Goal: Information Seeking & Learning: Learn about a topic

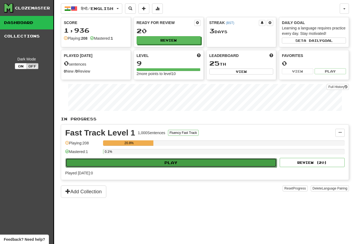
click at [156, 164] on button "Play" at bounding box center [170, 162] width 211 height 9
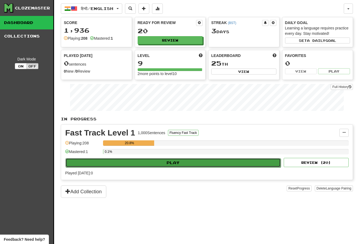
select select "**"
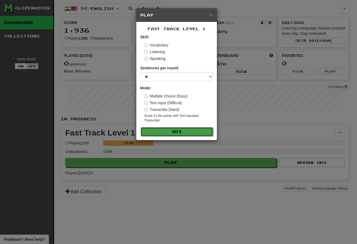
click at [173, 134] on button "Go" at bounding box center [177, 131] width 72 height 9
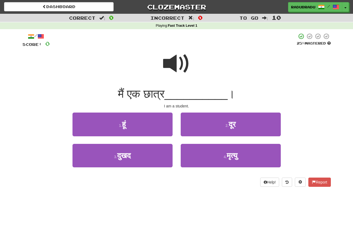
click at [154, 231] on div "Dashboard Clozemaster [GEOGRAPHIC_DATA] / Toggle Dropdown Dashboard Leaderboard…" at bounding box center [176, 122] width 353 height 244
click at [184, 60] on span at bounding box center [176, 63] width 27 height 27
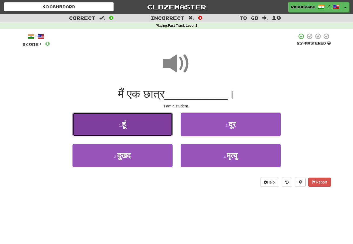
click at [144, 126] on button "1 . हूं" at bounding box center [122, 125] width 100 height 24
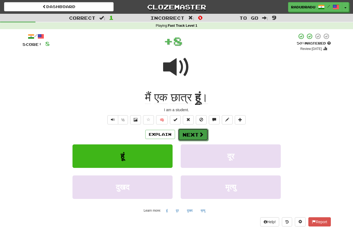
click at [197, 132] on button "Next" at bounding box center [193, 135] width 30 height 12
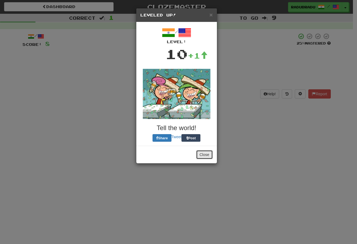
click at [206, 150] on button "Close" at bounding box center [204, 154] width 17 height 9
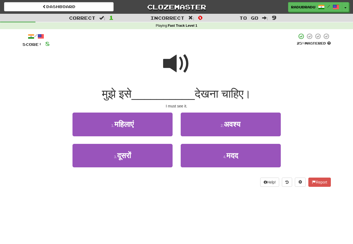
click at [180, 64] on span at bounding box center [176, 63] width 27 height 27
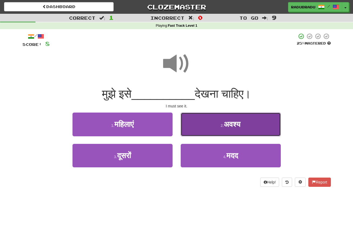
click at [228, 126] on span "अवश्य" at bounding box center [232, 124] width 17 height 8
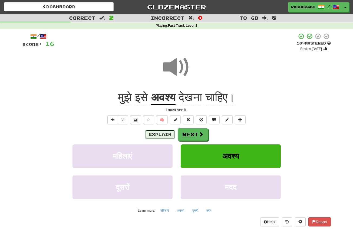
click at [166, 132] on button "Explain" at bounding box center [160, 134] width 30 height 9
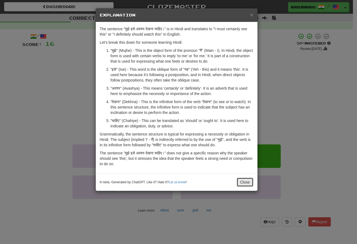
click at [243, 181] on button "Close" at bounding box center [245, 182] width 17 height 9
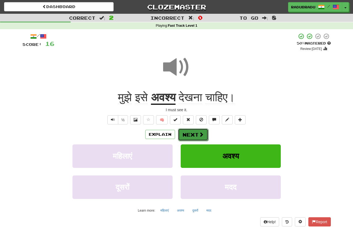
click at [196, 134] on button "Next" at bounding box center [193, 135] width 30 height 12
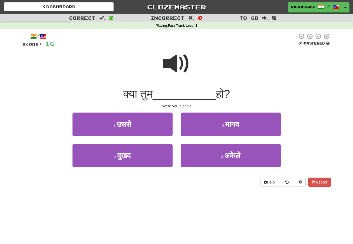
click at [178, 65] on span at bounding box center [176, 63] width 27 height 27
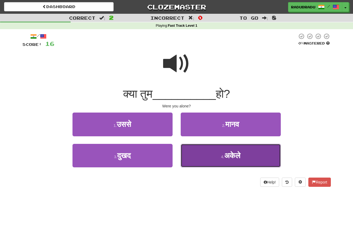
click at [240, 162] on button "4 . अकेले" at bounding box center [231, 156] width 100 height 24
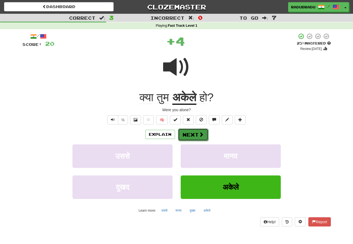
click at [201, 132] on span at bounding box center [201, 134] width 5 height 5
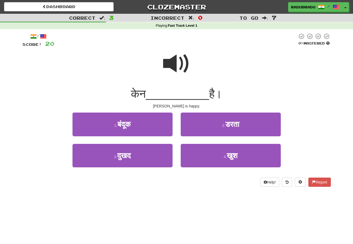
click at [176, 67] on span at bounding box center [176, 63] width 27 height 27
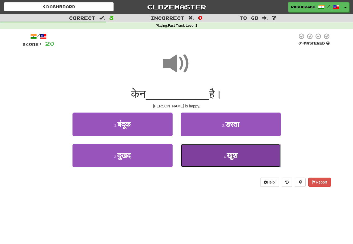
click at [223, 162] on button "4 . खुश" at bounding box center [231, 156] width 100 height 24
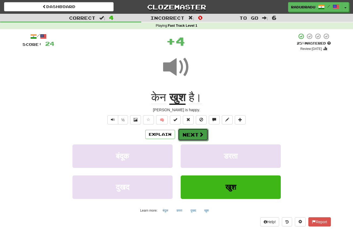
click at [192, 137] on button "Next" at bounding box center [193, 135] width 30 height 12
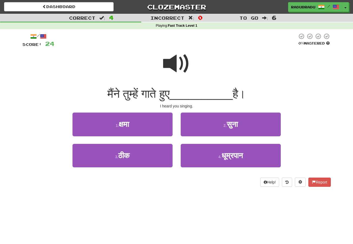
click at [181, 61] on span at bounding box center [176, 63] width 27 height 27
click at [168, 57] on span at bounding box center [176, 63] width 27 height 27
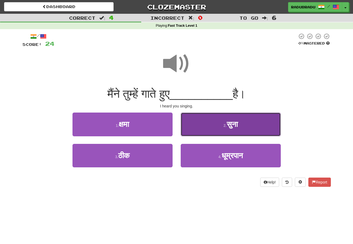
click at [236, 127] on span "सुना" at bounding box center [232, 124] width 11 height 8
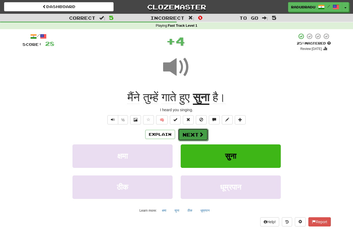
click at [201, 135] on span at bounding box center [201, 134] width 5 height 5
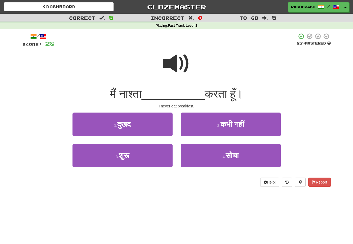
click at [182, 65] on span at bounding box center [176, 63] width 27 height 27
click at [179, 58] on span at bounding box center [176, 63] width 27 height 27
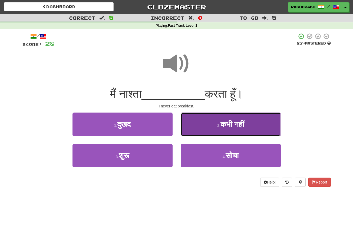
click at [219, 118] on button "2 . कभी नहीं" at bounding box center [231, 125] width 100 height 24
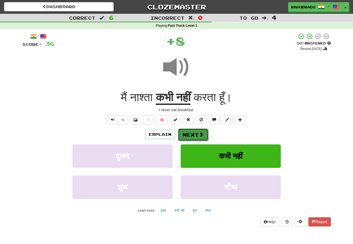
click at [193, 134] on button "Next" at bounding box center [193, 135] width 30 height 12
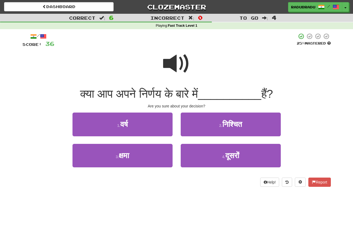
click at [179, 62] on span at bounding box center [176, 63] width 27 height 27
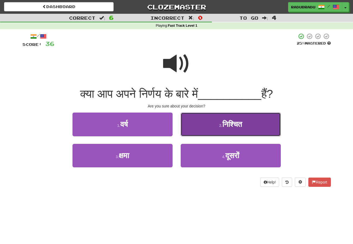
click at [238, 130] on button "2 . निश्चित" at bounding box center [231, 125] width 100 height 24
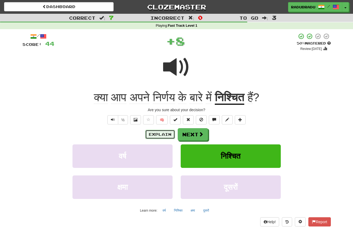
click at [163, 133] on button "Explain" at bounding box center [160, 134] width 30 height 9
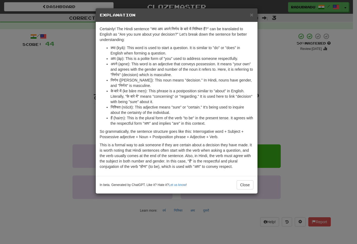
click at [73, 110] on div "× Explanation Certainly! The Hindi sentence "क्या आप अपने निर्णय के बारे में नि…" at bounding box center [178, 122] width 357 height 244
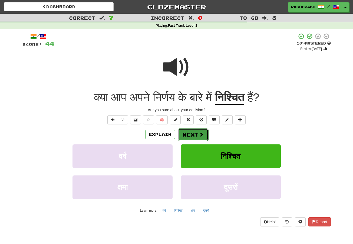
click at [191, 133] on button "Next" at bounding box center [193, 135] width 30 height 12
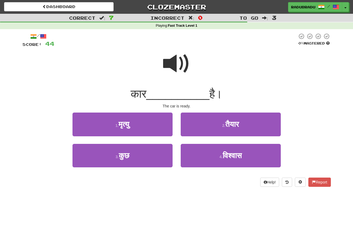
click at [171, 56] on span at bounding box center [176, 63] width 27 height 27
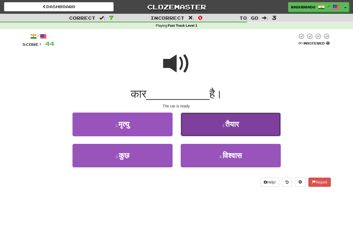
click at [217, 126] on button "2 . तैयार" at bounding box center [231, 125] width 100 height 24
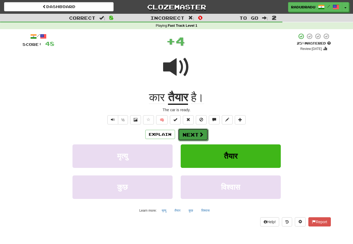
click at [192, 135] on button "Next" at bounding box center [193, 135] width 30 height 12
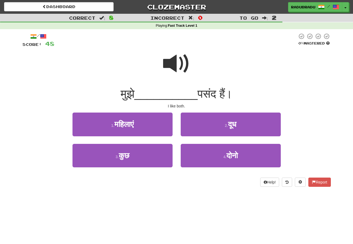
click at [178, 59] on span at bounding box center [176, 63] width 27 height 27
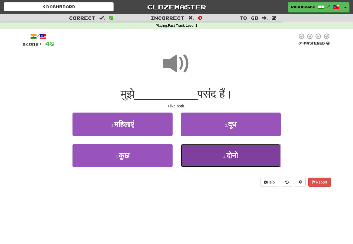
click at [213, 157] on button "4 . दोनो" at bounding box center [231, 156] width 100 height 24
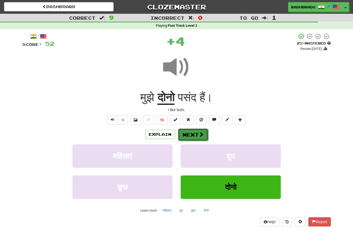
click at [194, 130] on button "Next" at bounding box center [193, 135] width 30 height 12
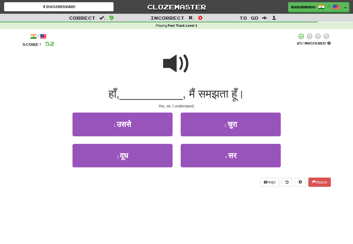
click at [182, 64] on span at bounding box center [176, 63] width 27 height 27
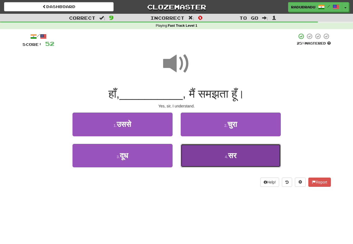
click at [221, 166] on button "4 . सर" at bounding box center [231, 156] width 100 height 24
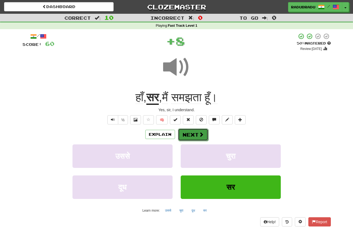
click at [192, 131] on button "Next" at bounding box center [193, 135] width 30 height 12
